Goal: Information Seeking & Learning: Learn about a topic

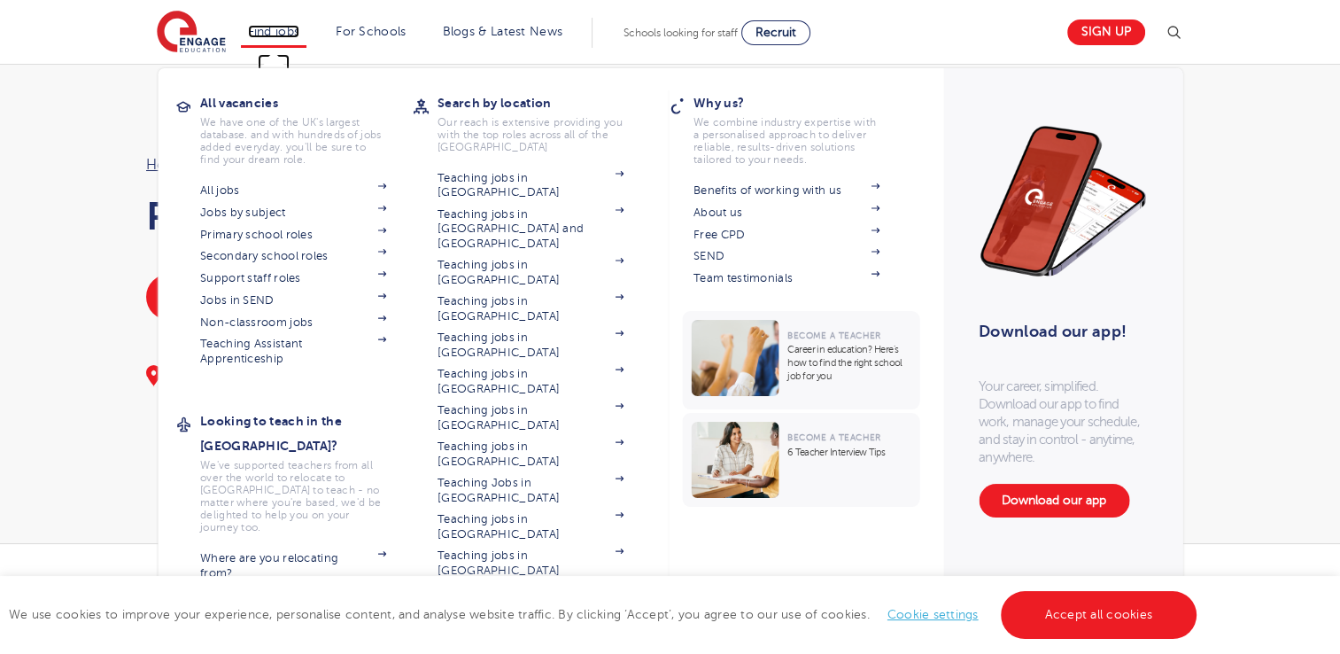
click at [283, 34] on link "Find jobs" at bounding box center [274, 31] width 52 height 13
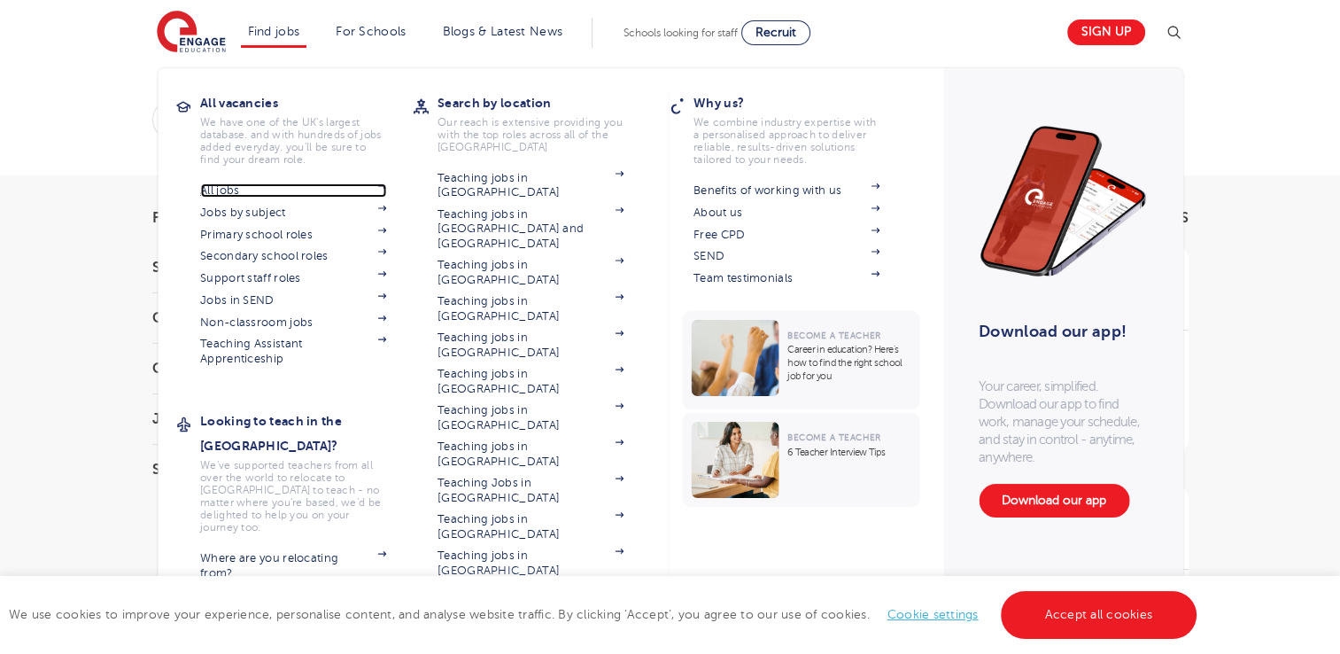
click at [337, 197] on link "All jobs" at bounding box center [293, 190] width 186 height 14
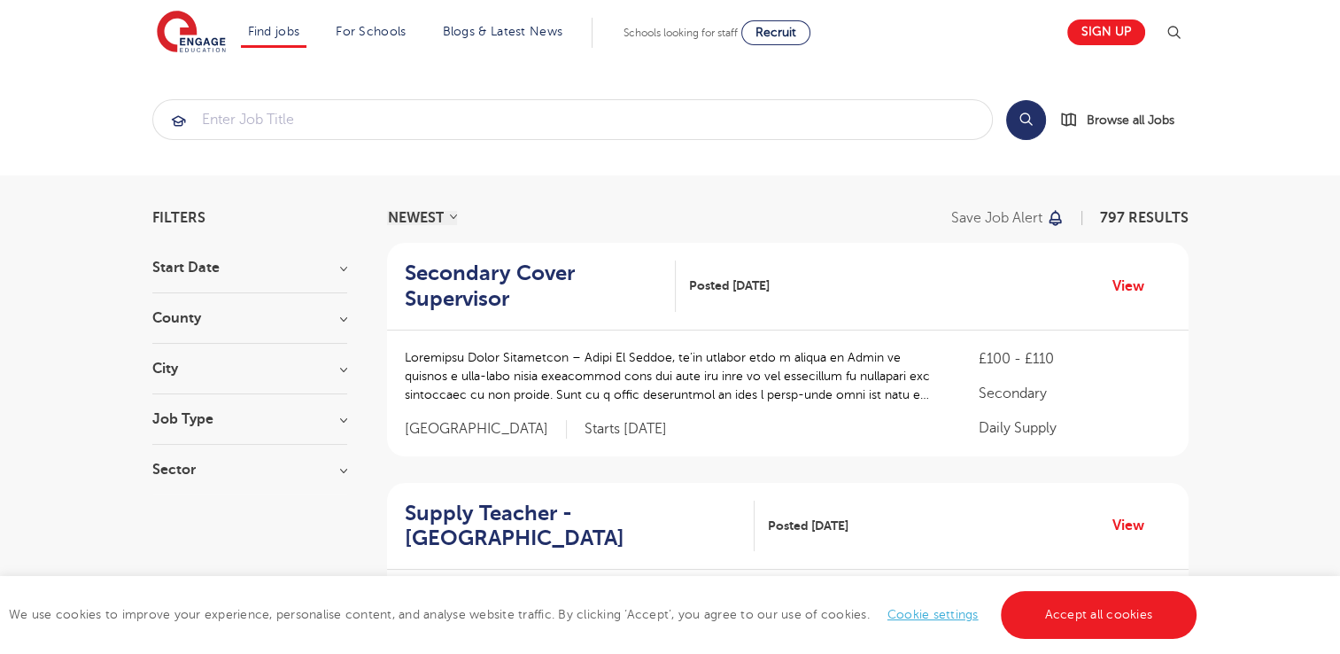
scroll to position [45, 0]
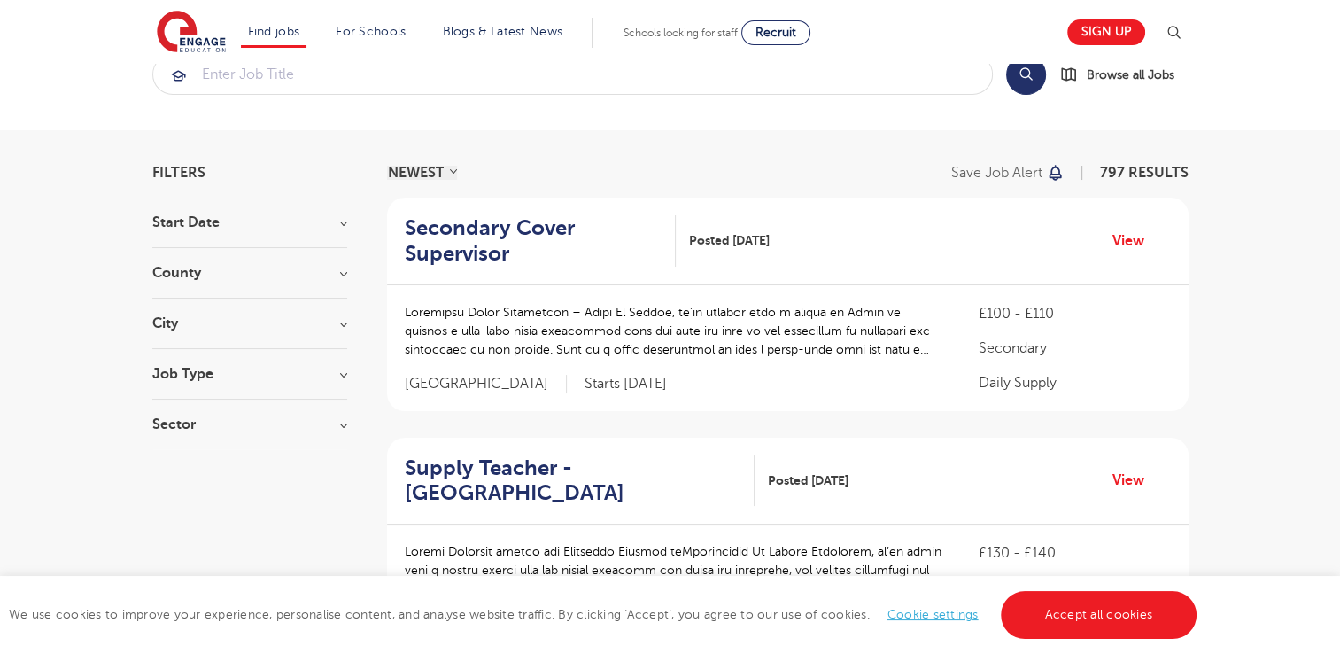
click at [250, 282] on div "County [GEOGRAPHIC_DATA] 558 [GEOGRAPHIC_DATA] 124 [GEOGRAPHIC_DATA] 31 [GEOGRA…" at bounding box center [249, 282] width 195 height 33
click at [224, 264] on section "Start Date September 117 [DATE] Show more County [GEOGRAPHIC_DATA] 558 [GEOGRAP…" at bounding box center [249, 332] width 195 height 234
click at [166, 325] on h3 "City" at bounding box center [249, 323] width 195 height 14
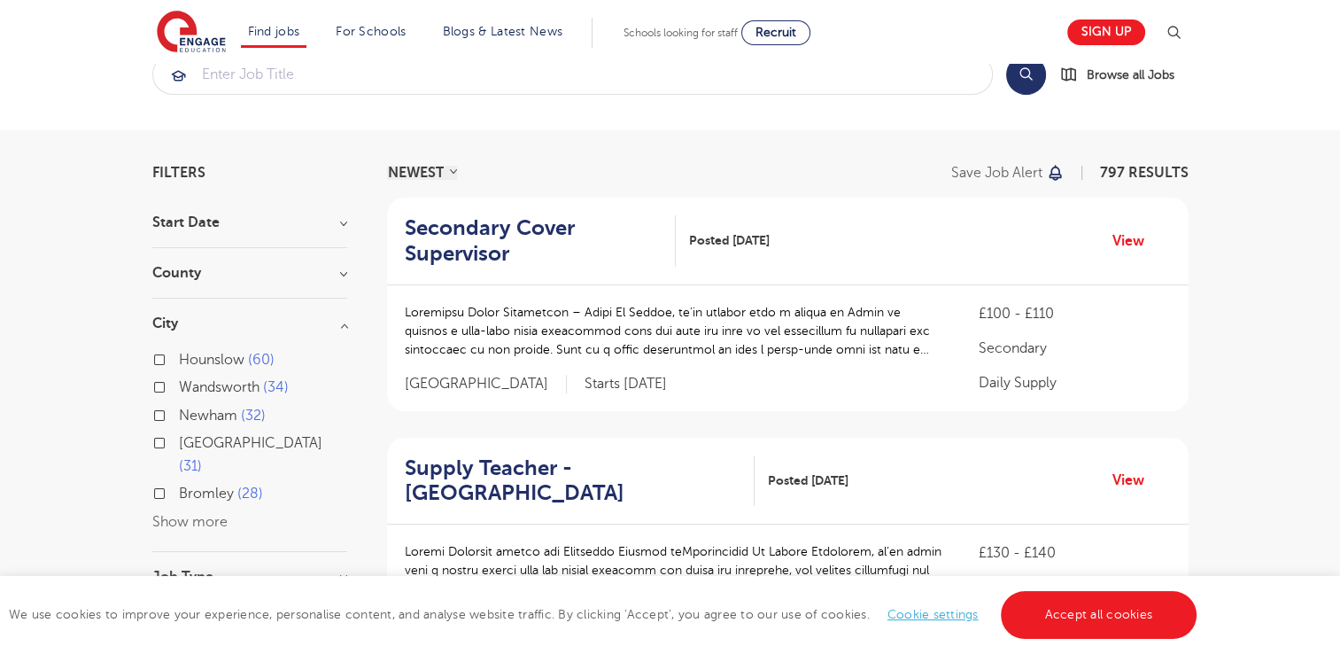
click at [207, 514] on button "Show more" at bounding box center [189, 522] width 75 height 16
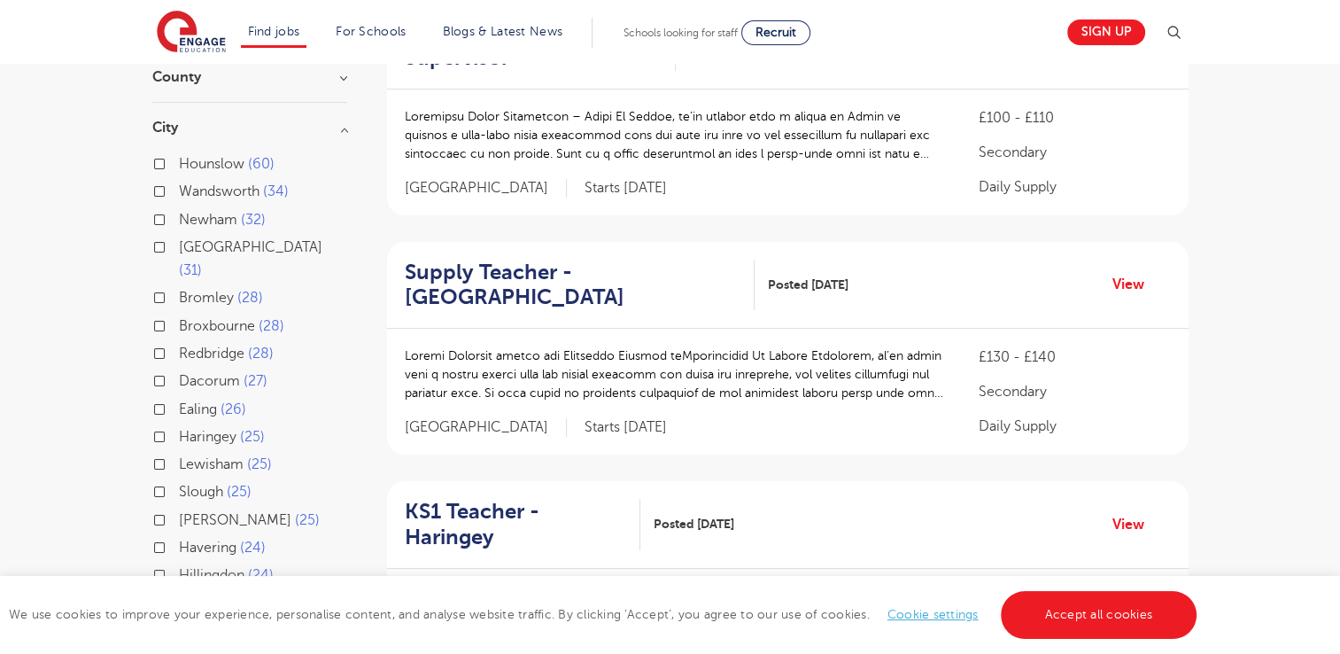
scroll to position [230, 0]
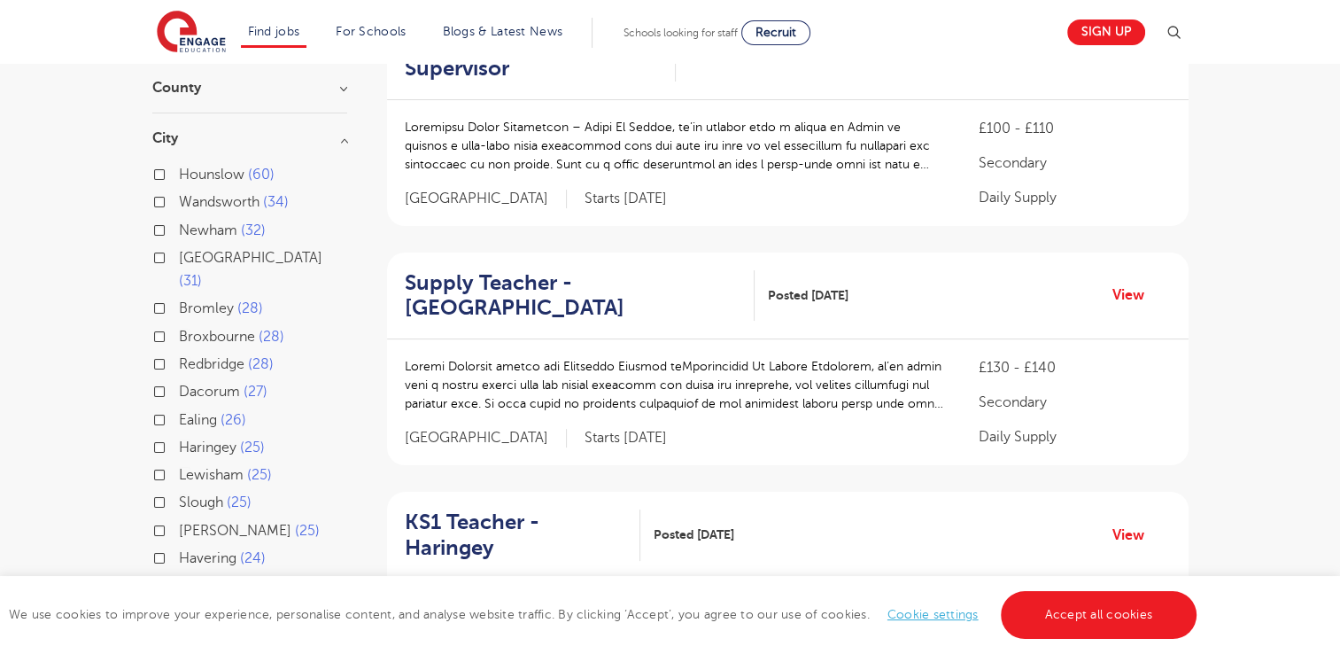
click at [205, 257] on span "[GEOGRAPHIC_DATA]" at bounding box center [250, 258] width 143 height 16
click at [190, 257] on input "Leeds 31" at bounding box center [185, 256] width 12 height 12
checkbox input "true"
